Goal: Information Seeking & Learning: Find specific page/section

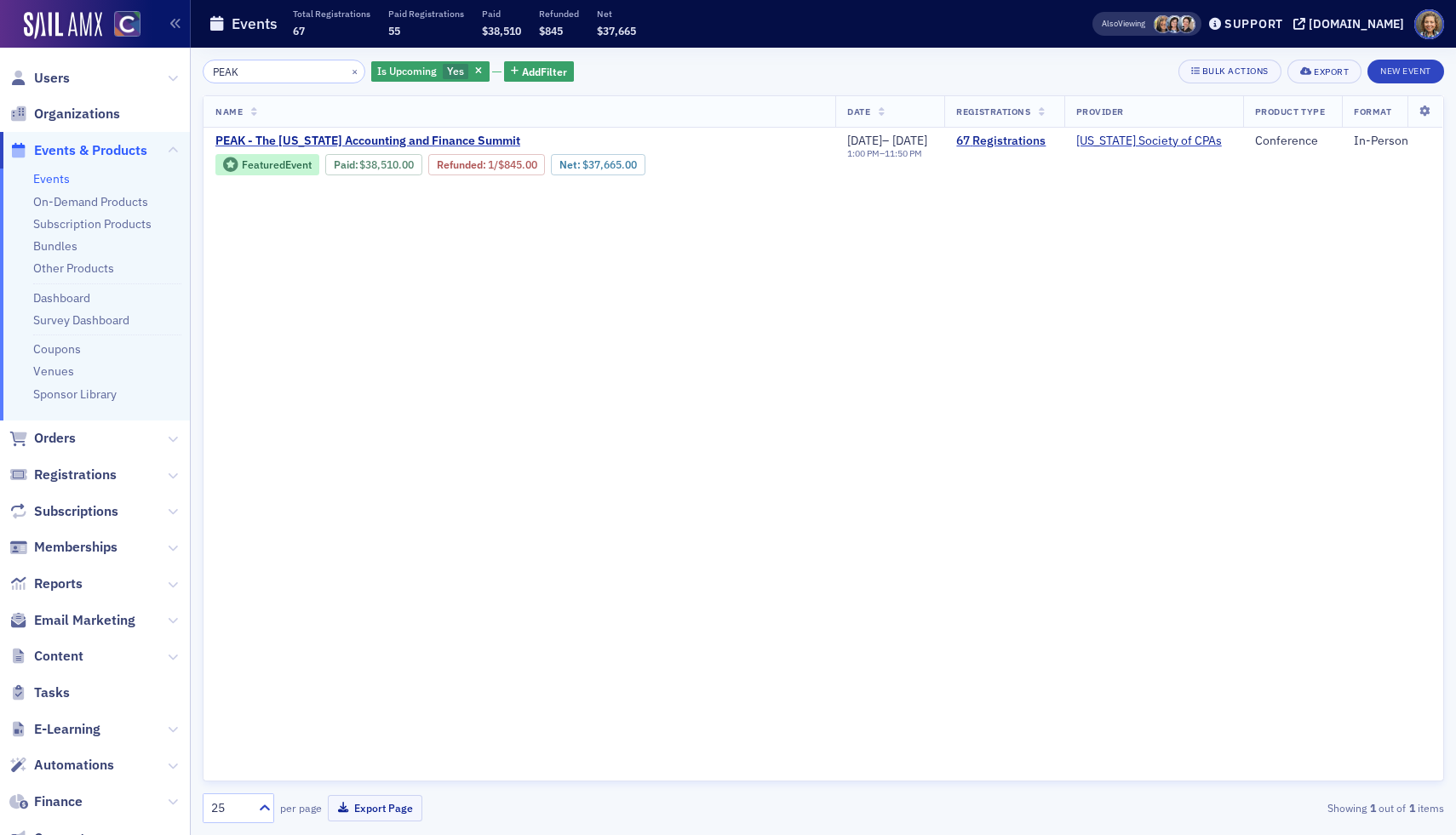
drag, startPoint x: 270, startPoint y: 68, endPoint x: 69, endPoint y: 47, distance: 202.1
click at [70, 58] on div "Users Organizations Events & Products Events On-Demand Products Subscription Pr…" at bounding box center [728, 418] width 1456 height 835
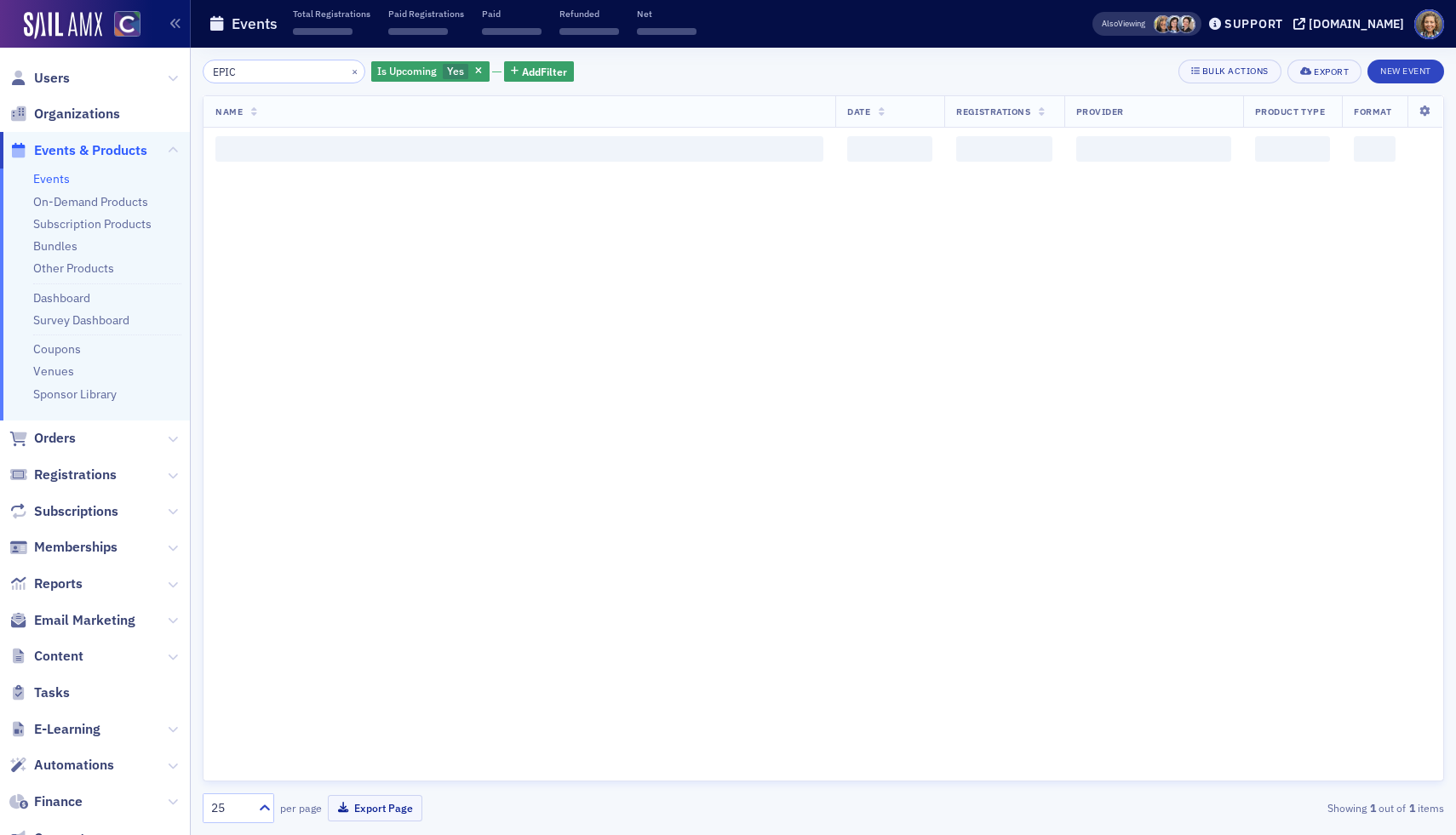
type input "EPIC"
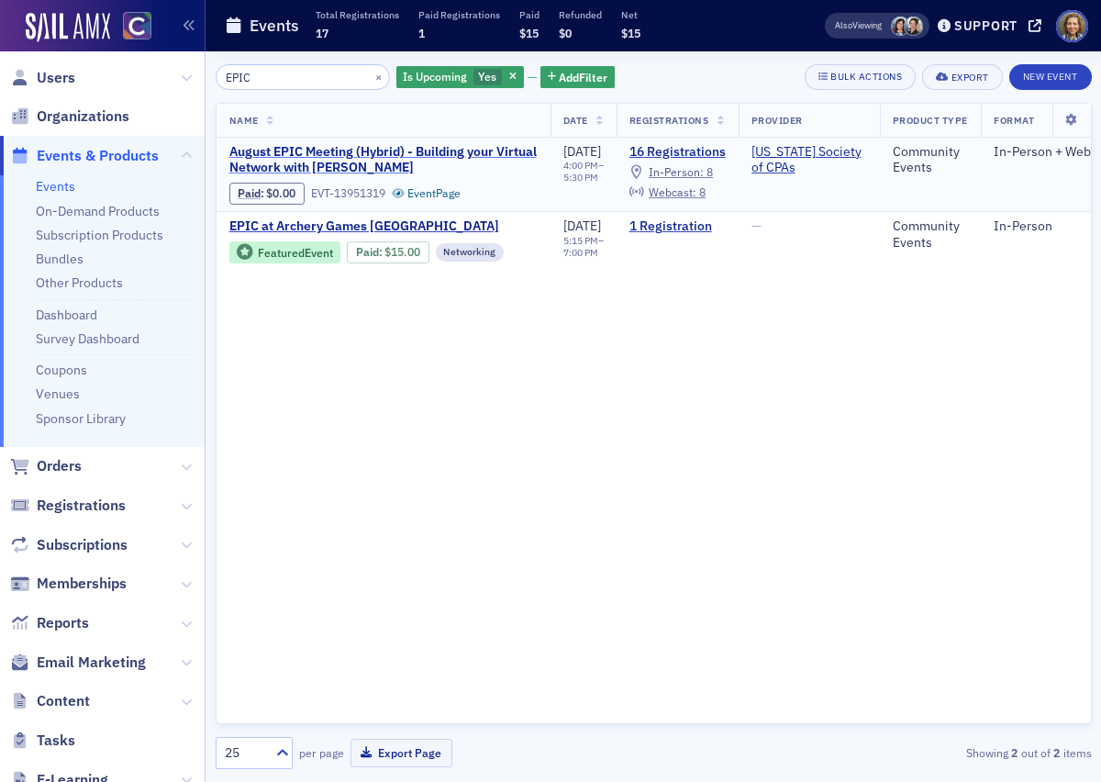
click at [312, 152] on span "August EPIC Meeting (Hybrid) - Building your Virtual Network with [PERSON_NAME]" at bounding box center [383, 160] width 308 height 32
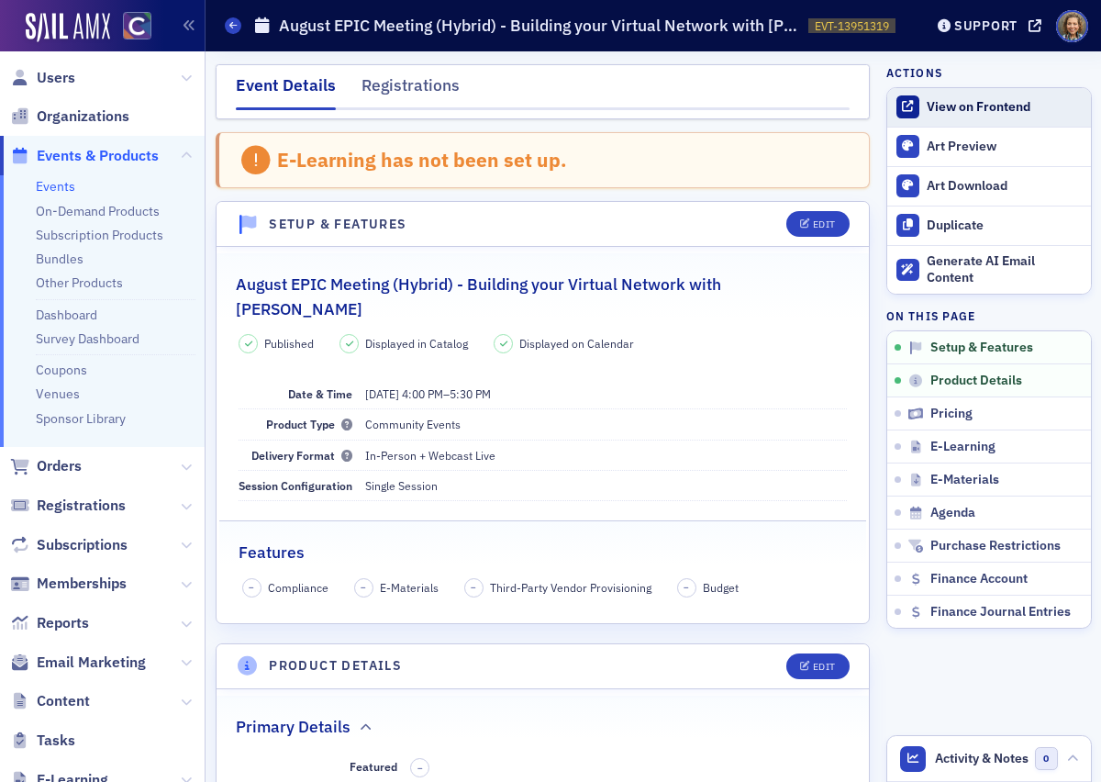
click at [986, 110] on div "View on Frontend" at bounding box center [1004, 107] width 154 height 17
click at [58, 147] on span "Events & Products" at bounding box center [98, 156] width 122 height 20
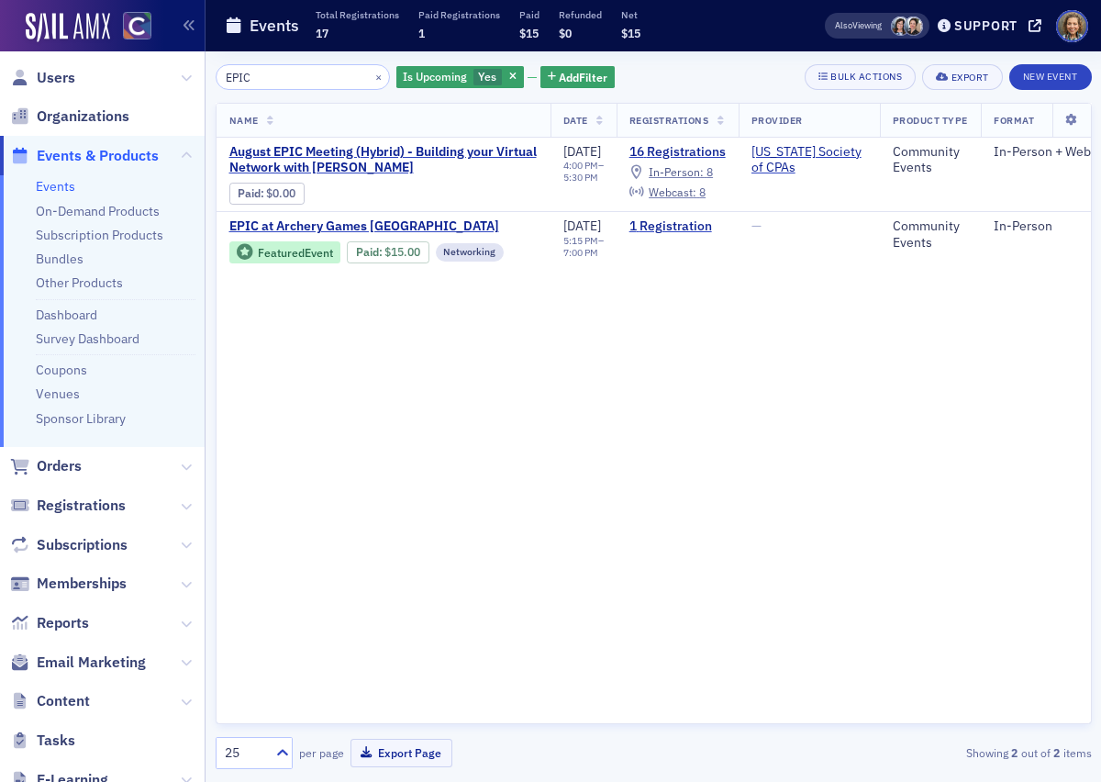
drag, startPoint x: 283, startPoint y: 83, endPoint x: 94, endPoint y: 49, distance: 192.0
click at [100, 67] on div "Users Organizations Events & Products Events On-Demand Products Subscription Pr…" at bounding box center [550, 391] width 1101 height 782
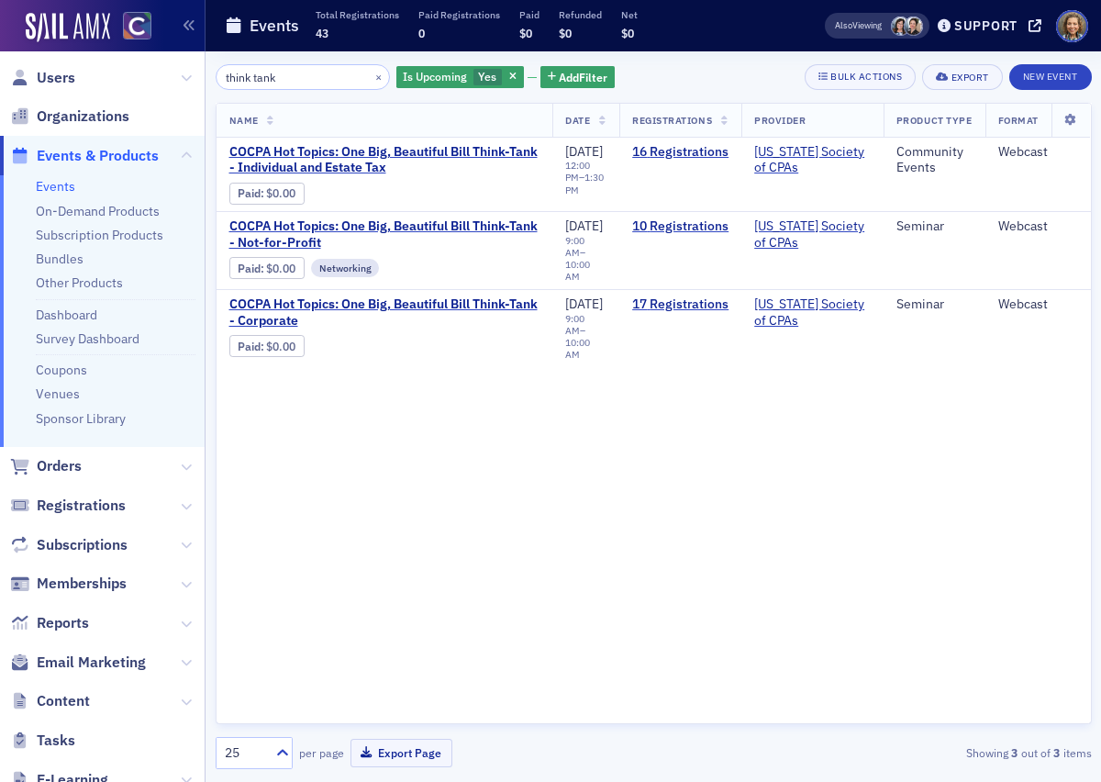
type input "think tank"
